Goal: Communication & Community: Connect with others

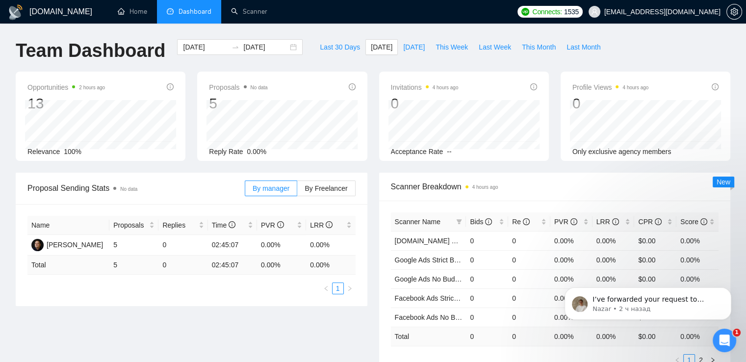
scroll to position [136, 0]
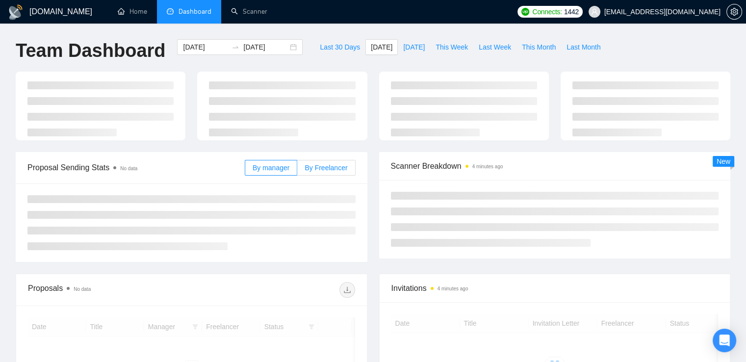
click at [324, 167] on span "By Freelancer" at bounding box center [326, 168] width 43 height 8
click at [297, 170] on input "By Freelancer" at bounding box center [297, 170] width 0 height 0
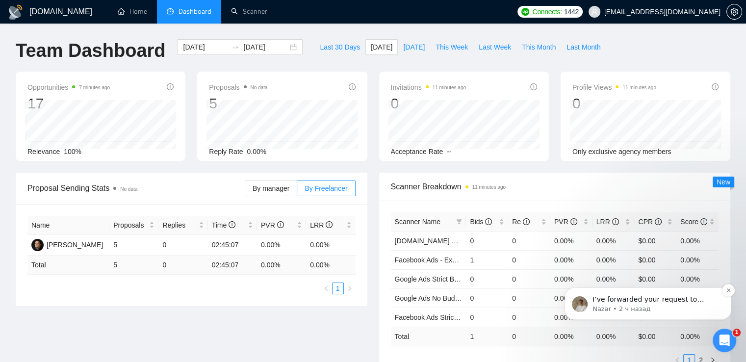
click at [668, 305] on p "Nazar • 2 ч назад" at bounding box center [656, 309] width 127 height 9
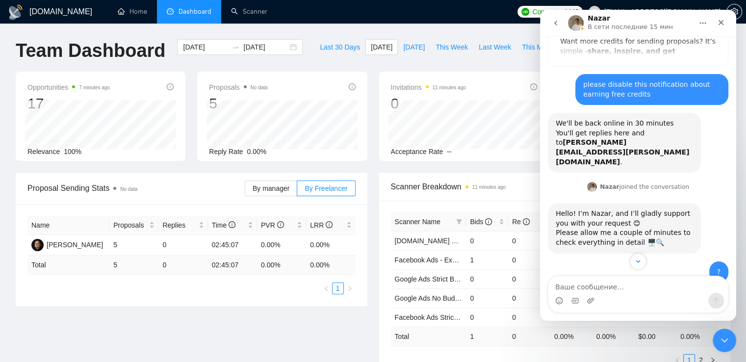
scroll to position [136, 0]
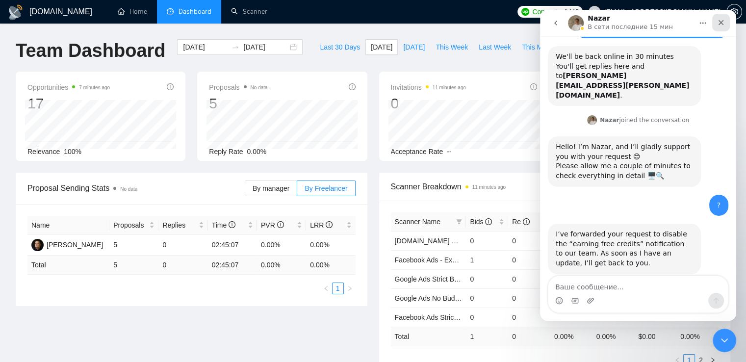
click at [727, 25] on div "Закрыть" at bounding box center [721, 23] width 18 height 18
